Goal: Transaction & Acquisition: Purchase product/service

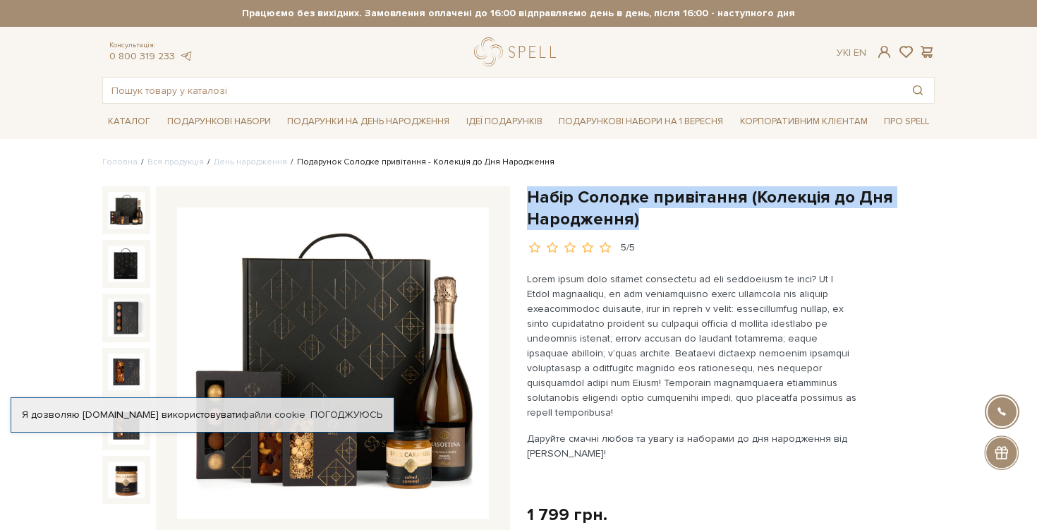
drag, startPoint x: 529, startPoint y: 201, endPoint x: 657, endPoint y: 221, distance: 129.3
click at [657, 221] on h1 "Набір Солодке привітання (Колекція до Дня Народження)" at bounding box center [731, 208] width 408 height 44
copy h1 "Набір Солодке привітання (Колекція до Дня Народження)"
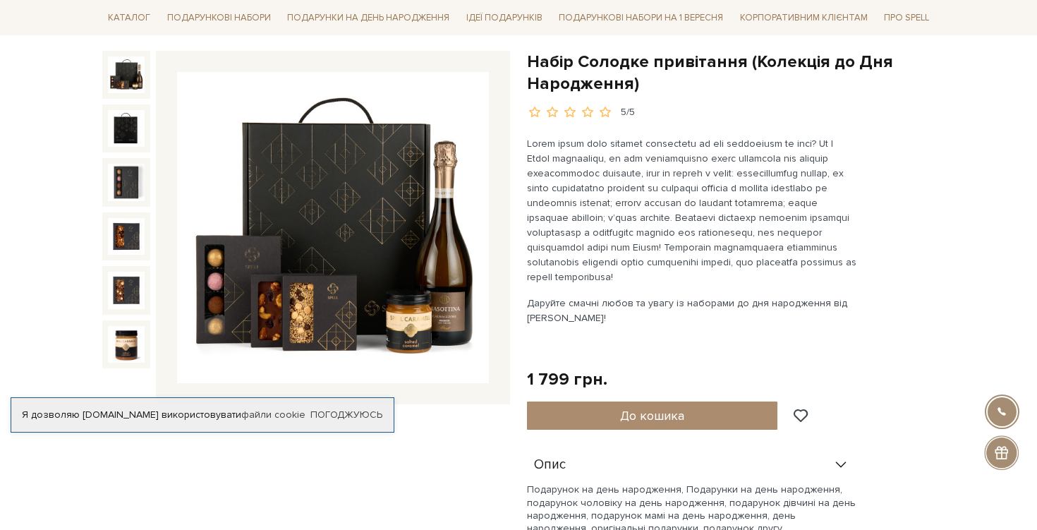
scroll to position [134, 0]
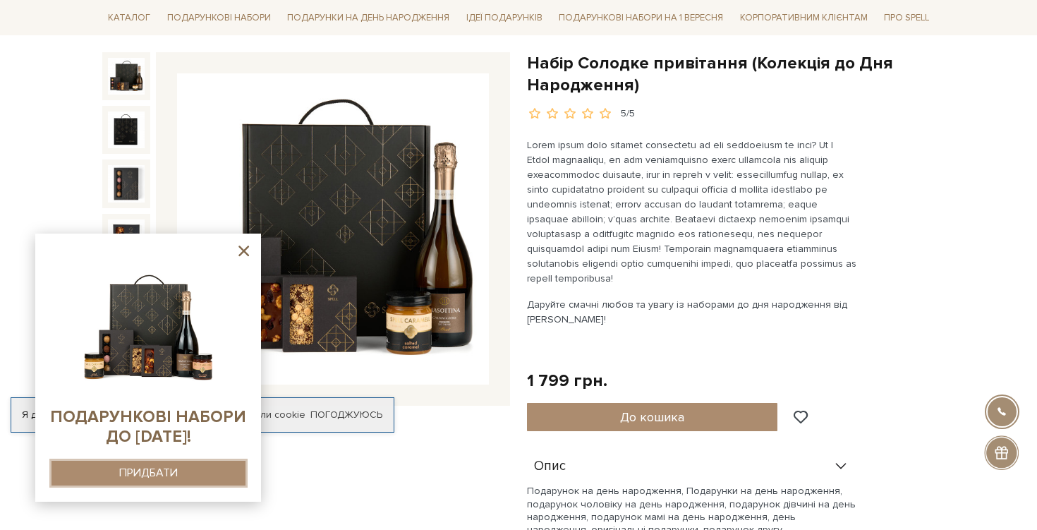
click at [143, 475] on div "ПРИДБАТИ" at bounding box center [148, 472] width 59 height 13
